Goal: Task Accomplishment & Management: Manage account settings

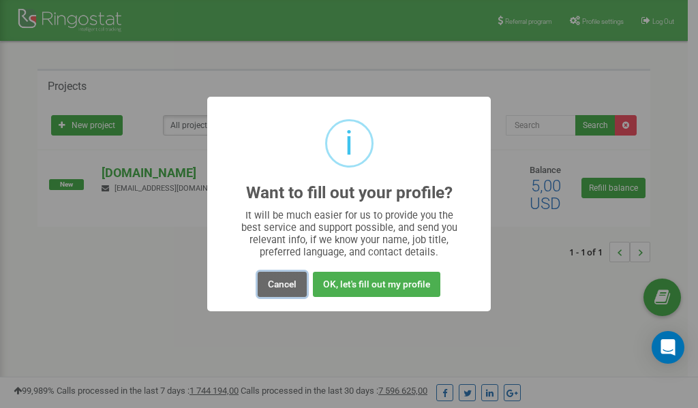
click at [280, 290] on button "Cancel" at bounding box center [282, 284] width 49 height 25
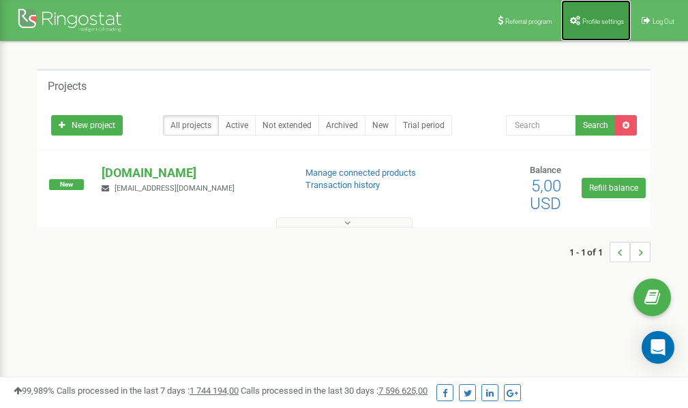
click at [586, 29] on link "Profile settings" at bounding box center [596, 20] width 70 height 41
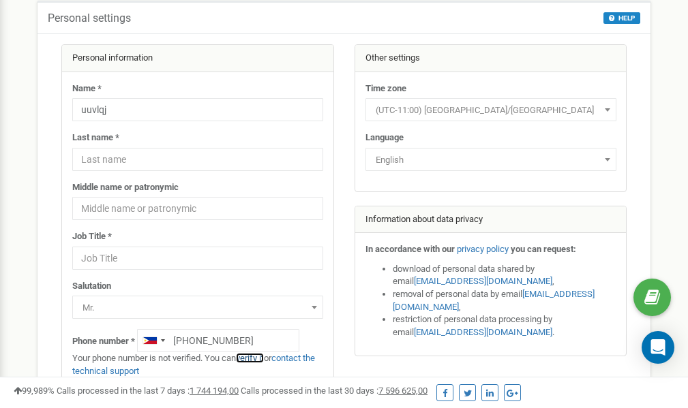
click at [258, 358] on link "verify it" at bounding box center [250, 358] width 28 height 10
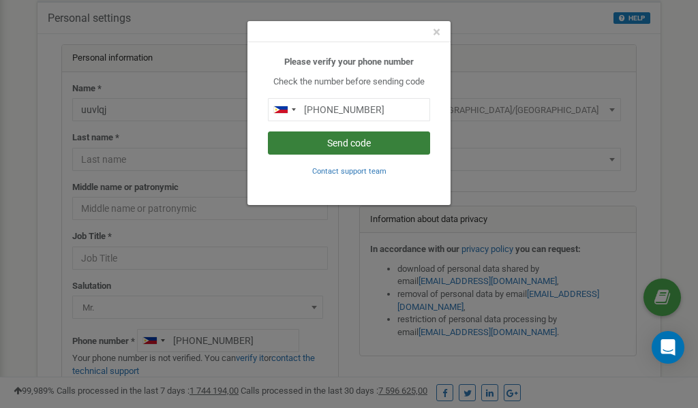
click at [355, 142] on button "Send code" at bounding box center [349, 143] width 162 height 23
